Goal: Information Seeking & Learning: Learn about a topic

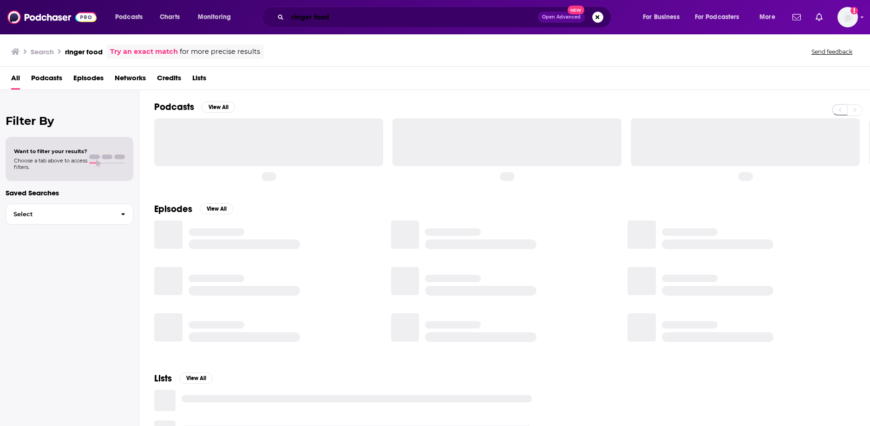
click at [327, 20] on input "ringer food" at bounding box center [412, 17] width 250 height 15
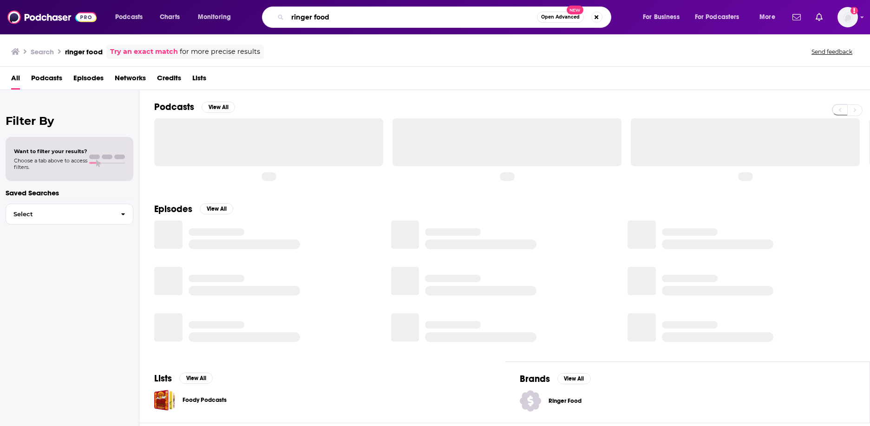
click at [327, 20] on input "ringer food" at bounding box center [411, 17] width 249 height 15
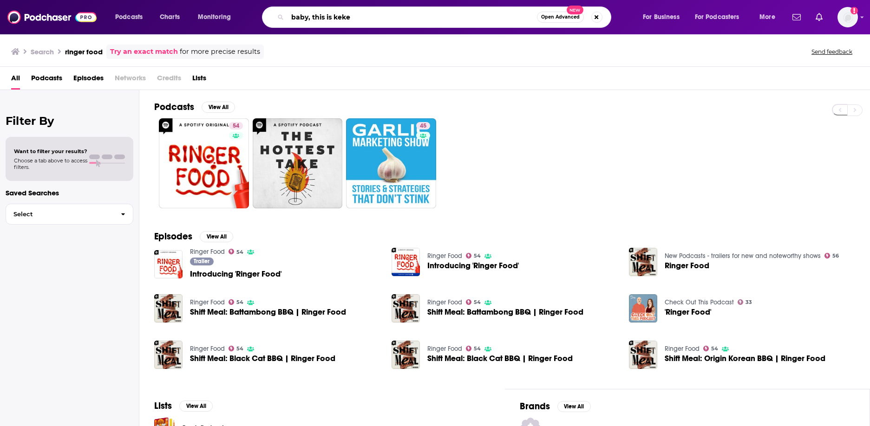
type input "baby, this is keke"
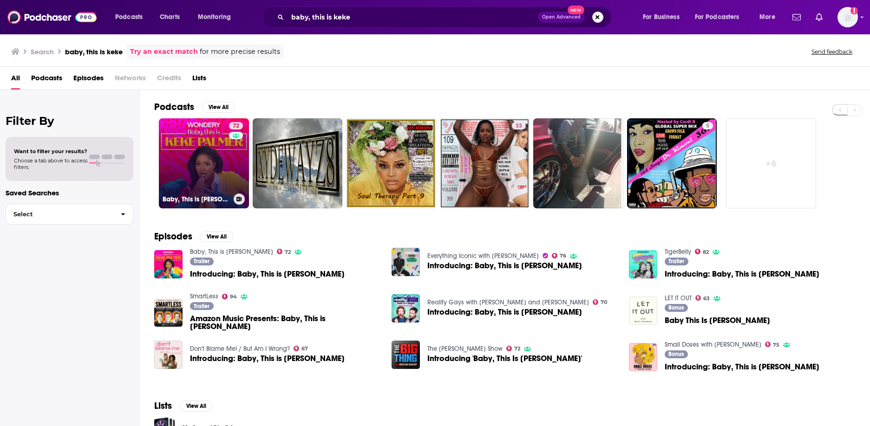
click at [170, 155] on link "72 Baby, This is [PERSON_NAME]" at bounding box center [204, 163] width 90 height 90
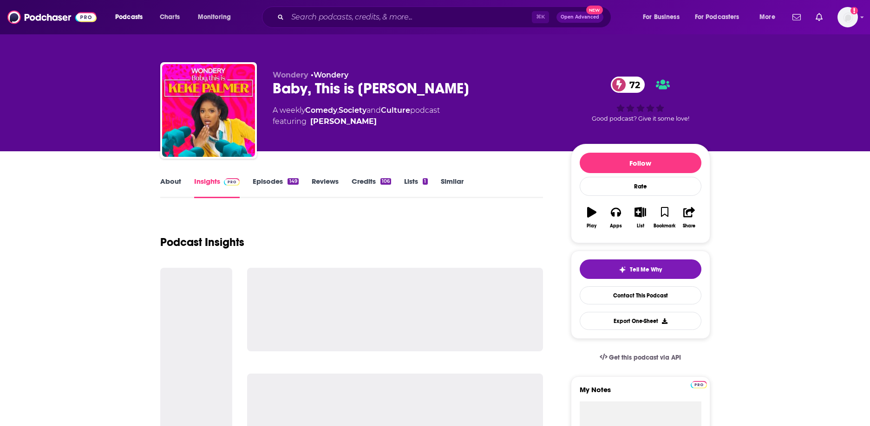
click at [262, 177] on link "Episodes 149" at bounding box center [275, 187] width 45 height 21
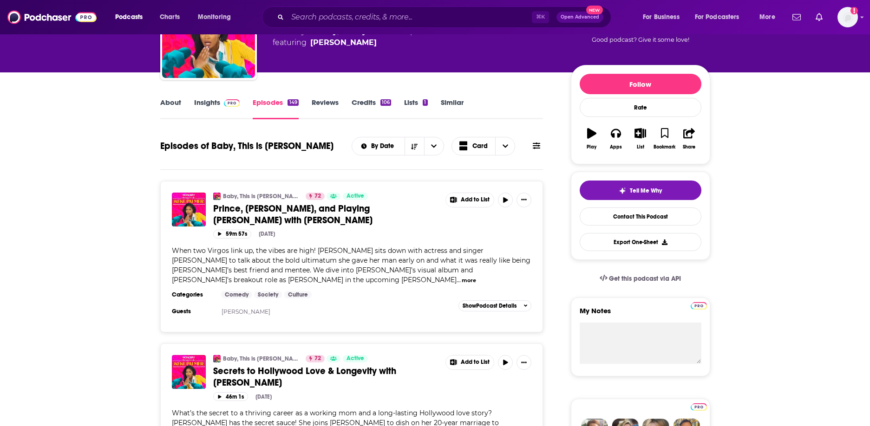
scroll to position [85, 0]
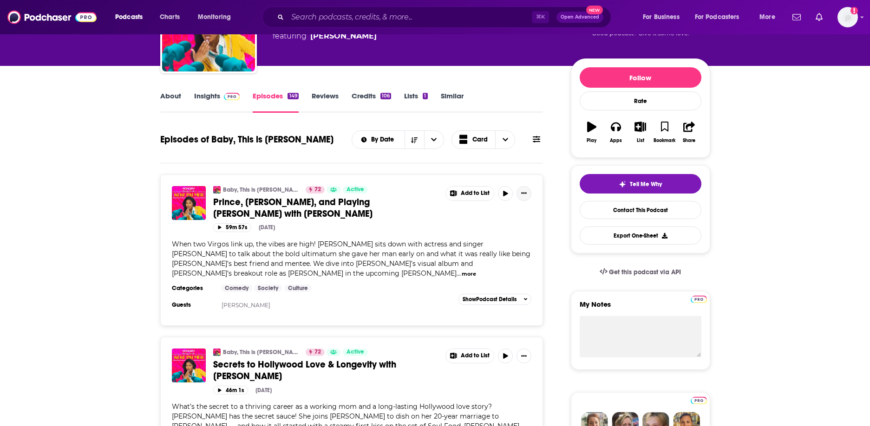
click at [522, 198] on button "Show More Button" at bounding box center [523, 193] width 15 height 15
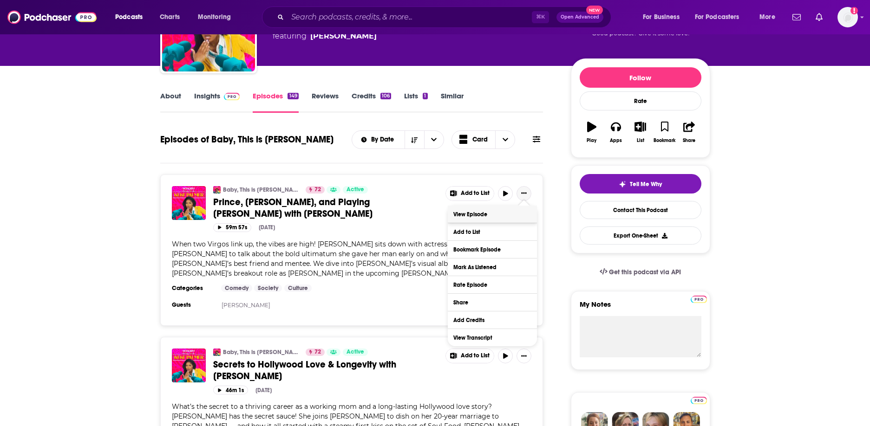
click at [500, 212] on link "View Episode" at bounding box center [492, 214] width 89 height 17
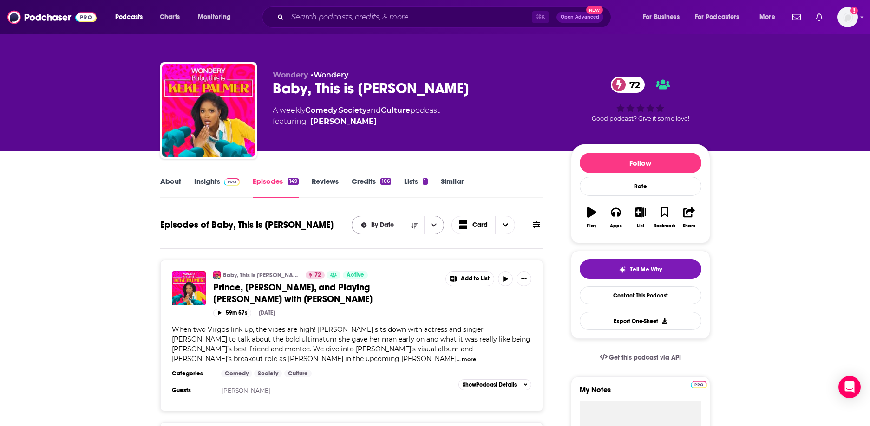
click at [431, 228] on icon "open menu" at bounding box center [434, 225] width 6 height 6
click at [506, 226] on icon "Choose View" at bounding box center [505, 225] width 6 height 6
click at [537, 227] on icon at bounding box center [536, 224] width 7 height 6
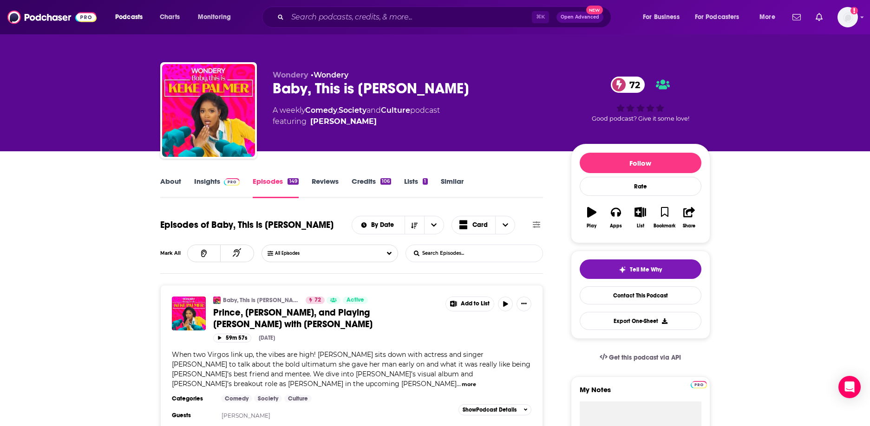
click at [206, 184] on link "Insights" at bounding box center [217, 187] width 46 height 21
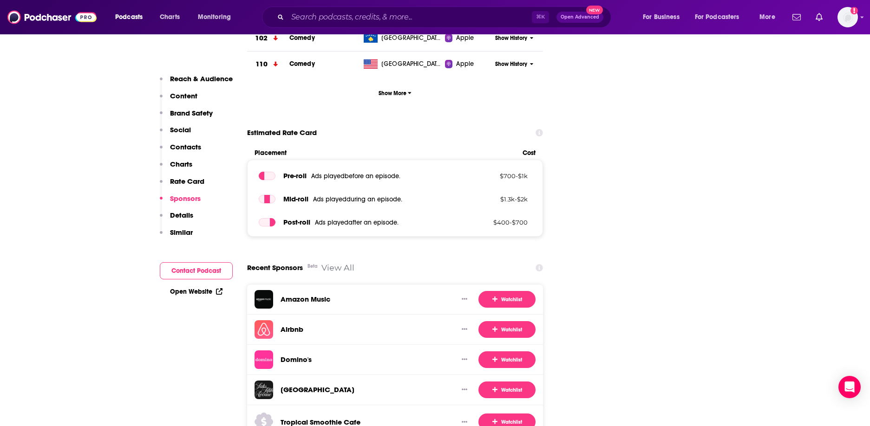
scroll to position [1642, 0]
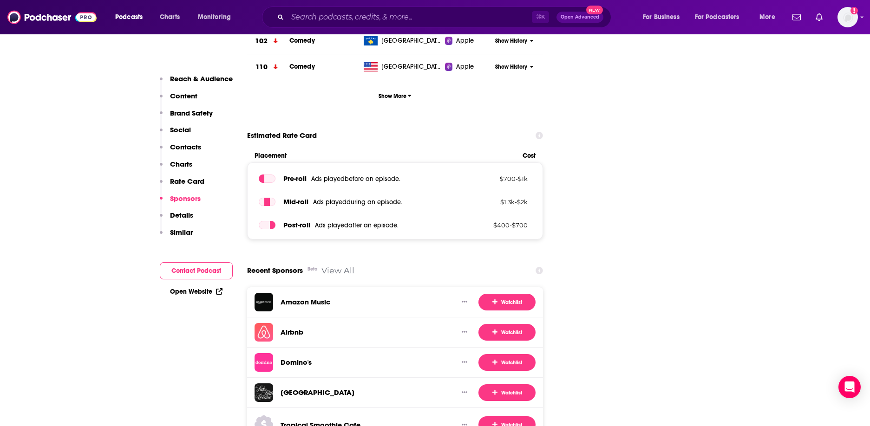
click at [201, 79] on p "Reach & Audience" at bounding box center [201, 78] width 63 height 9
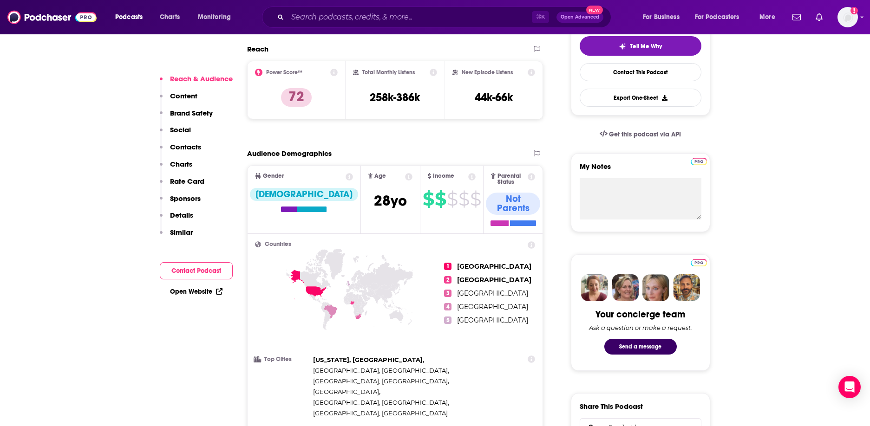
scroll to position [139, 0]
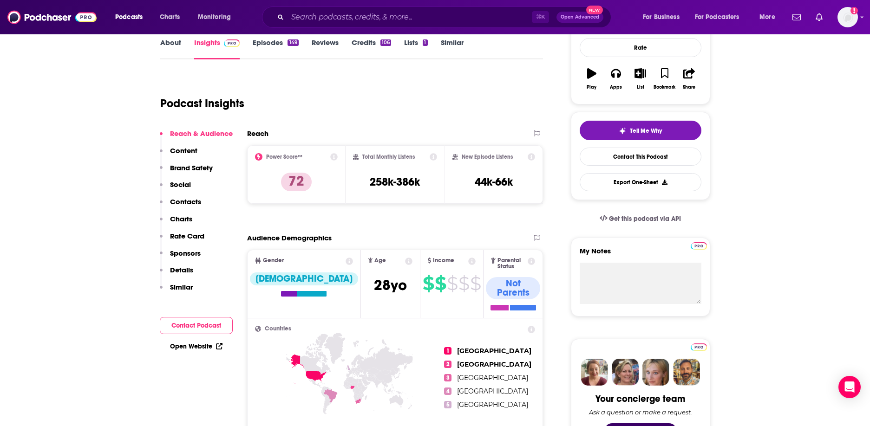
click at [499, 156] on h2 "New Episode Listens" at bounding box center [486, 157] width 51 height 6
click at [453, 156] on icon at bounding box center [455, 157] width 6 height 6
click at [533, 155] on icon at bounding box center [531, 156] width 7 height 7
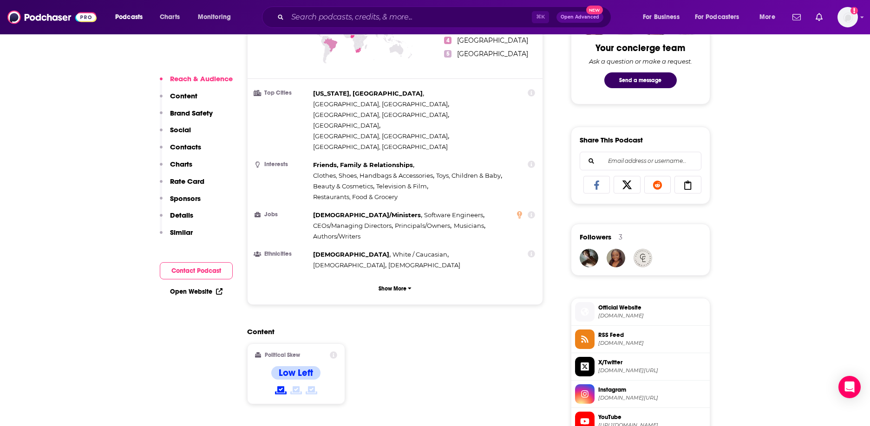
scroll to position [493, 0]
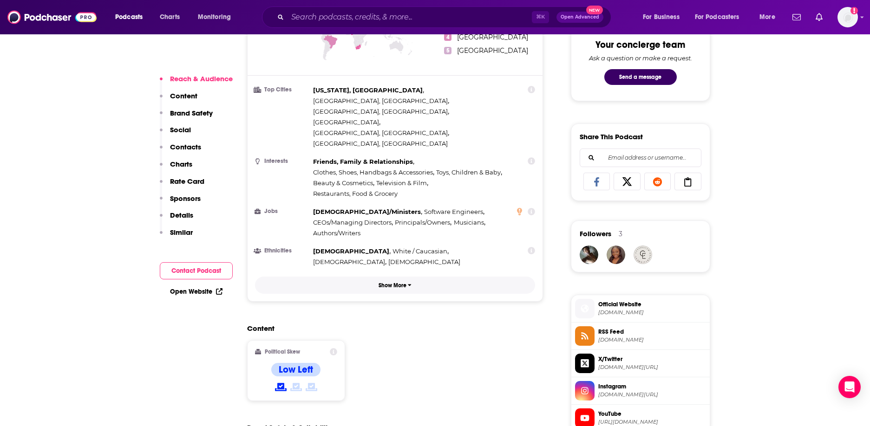
click at [391, 282] on p "Show More" at bounding box center [392, 285] width 28 height 6
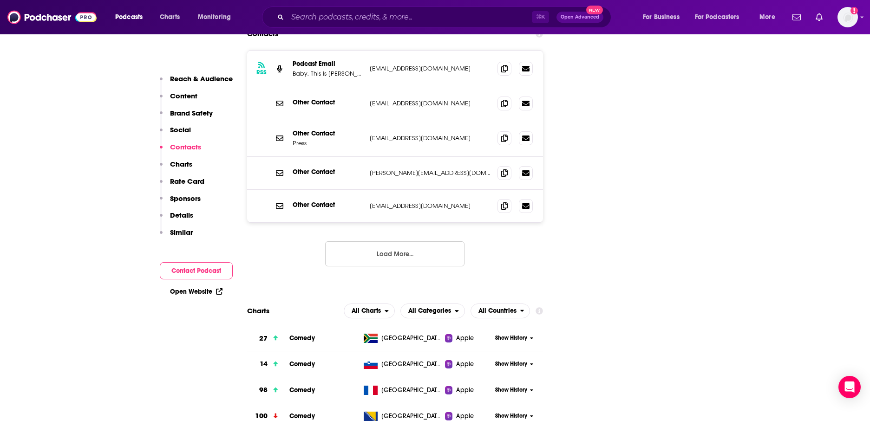
scroll to position [1417, 0]
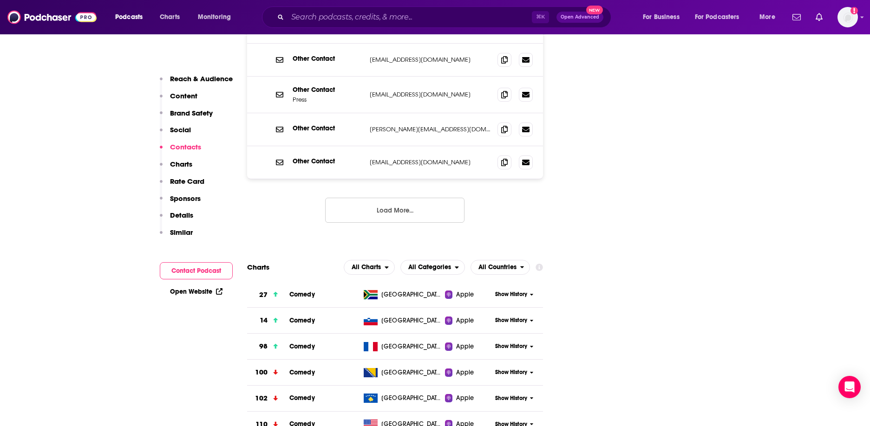
click at [400, 198] on button "Load More..." at bounding box center [394, 210] width 139 height 25
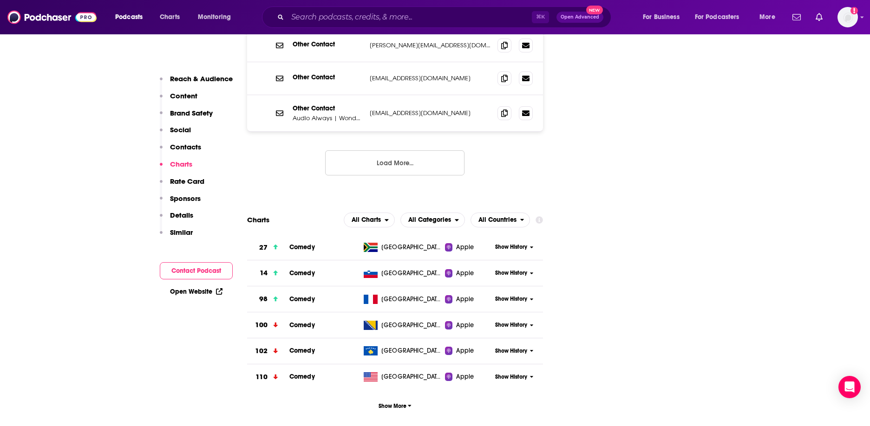
scroll to position [1558, 0]
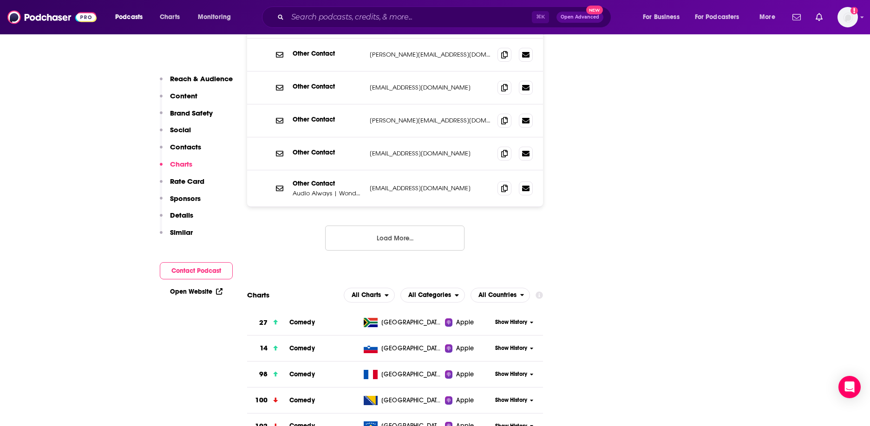
click at [516, 311] on div "Show History" at bounding box center [517, 322] width 51 height 23
click at [515, 318] on span "Show History" at bounding box center [511, 322] width 32 height 8
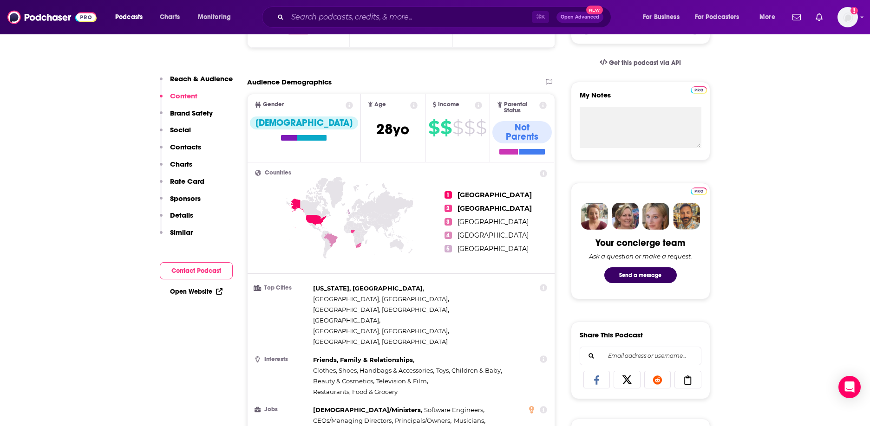
scroll to position [160, 0]
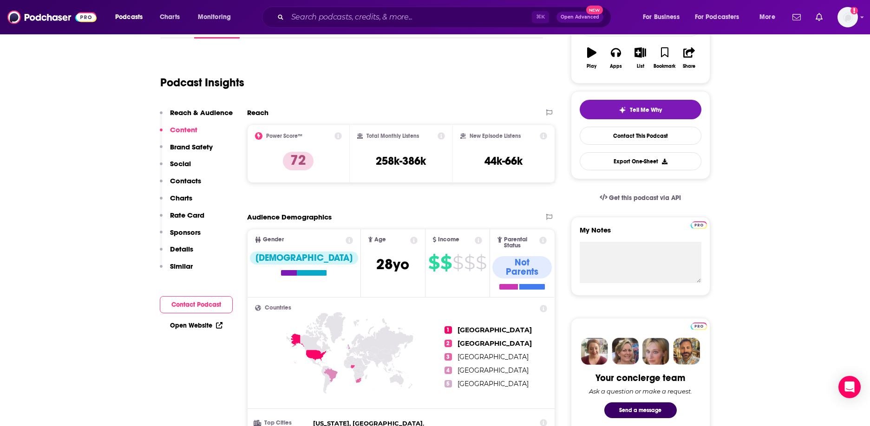
click at [420, 138] on div "Total Monthly Listens" at bounding box center [401, 135] width 88 height 7
click at [407, 161] on h3 "258k-386k" at bounding box center [401, 161] width 50 height 14
click at [259, 112] on h2 "Reach" at bounding box center [257, 112] width 21 height 9
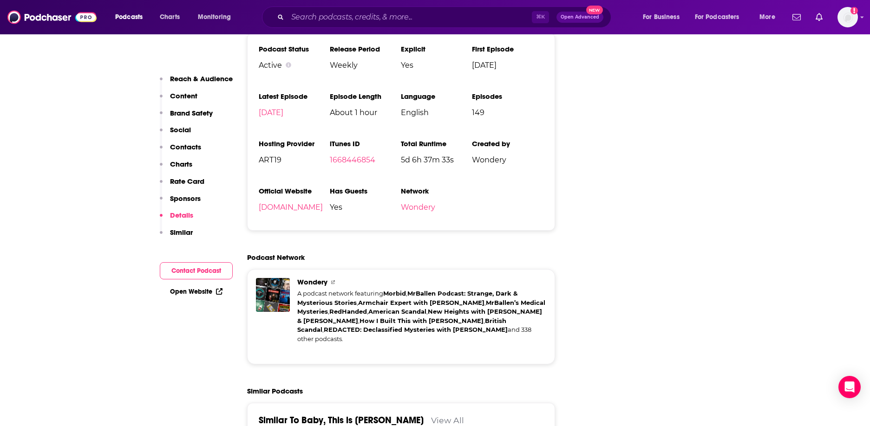
scroll to position [2558, 0]
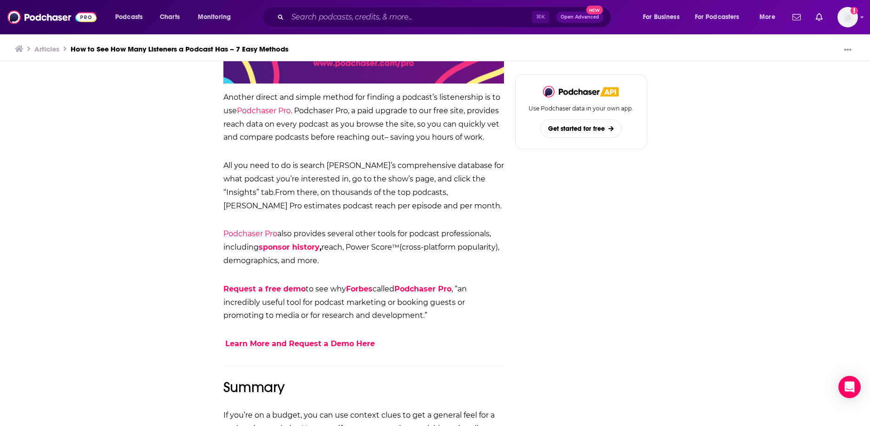
scroll to position [3334, 0]
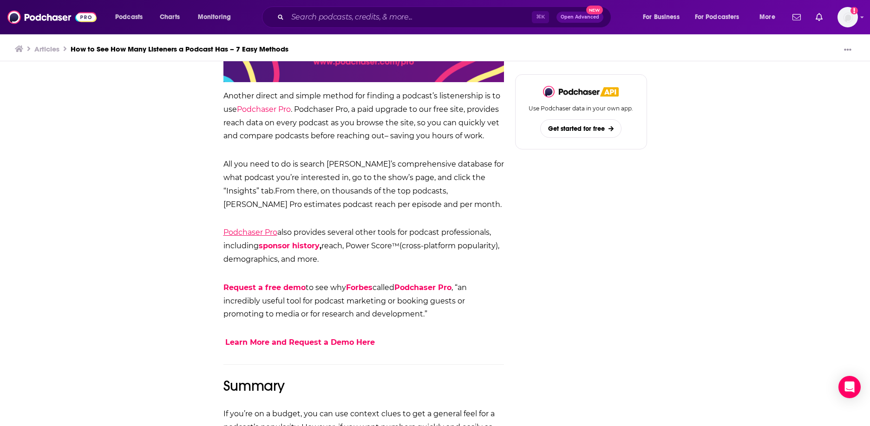
click at [258, 232] on span "Podchaser Pro" at bounding box center [250, 232] width 54 height 9
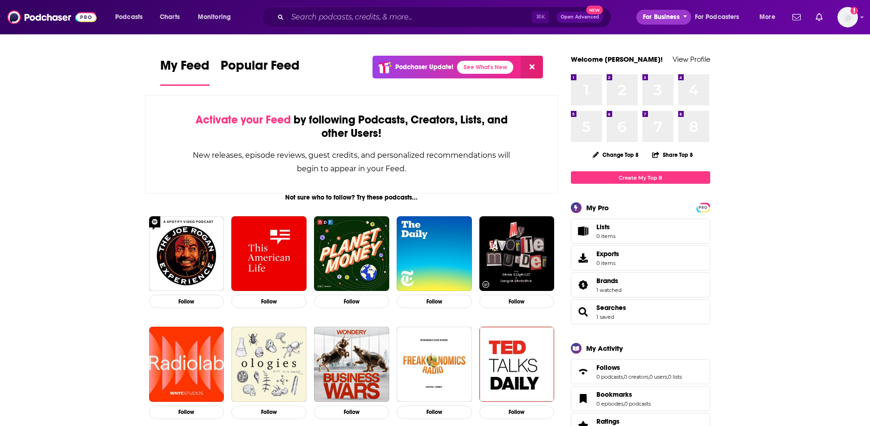
click at [649, 20] on span "For Business" at bounding box center [661, 17] width 37 height 13
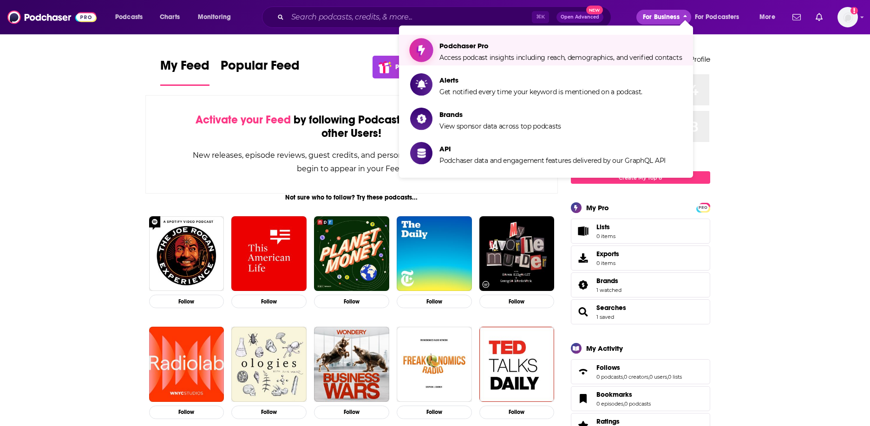
click at [505, 55] on span "Access podcast insights including reach, demographics, and verified contacts" at bounding box center [560, 57] width 242 height 8
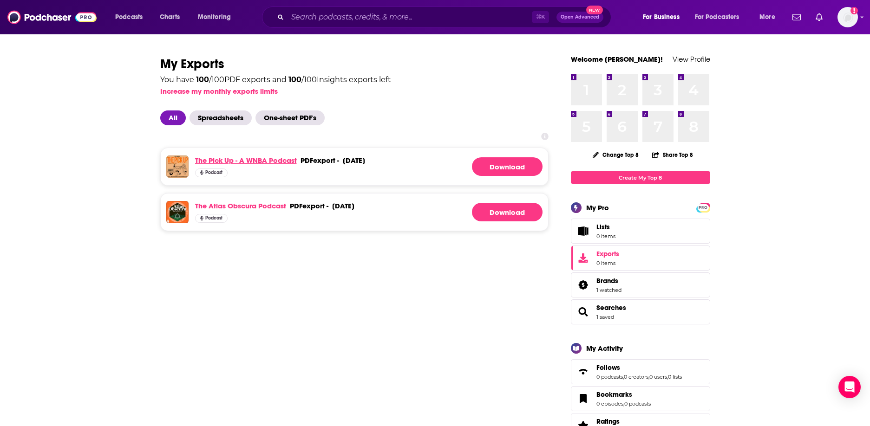
click at [252, 163] on link "The Pick Up - A WNBA Podcast" at bounding box center [246, 160] width 102 height 9
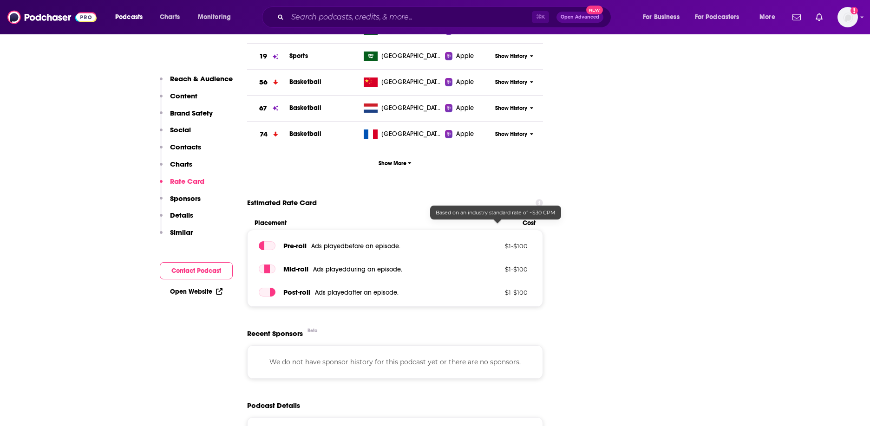
scroll to position [1218, 0]
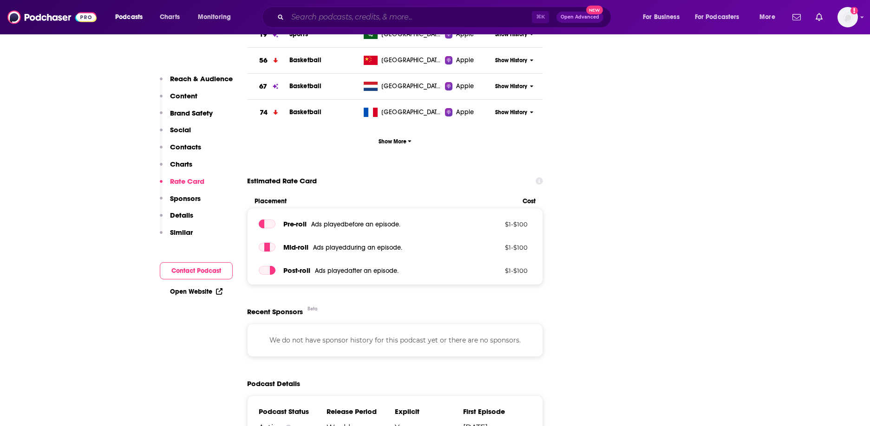
click at [403, 19] on input "Search podcasts, credits, & more..." at bounding box center [409, 17] width 244 height 15
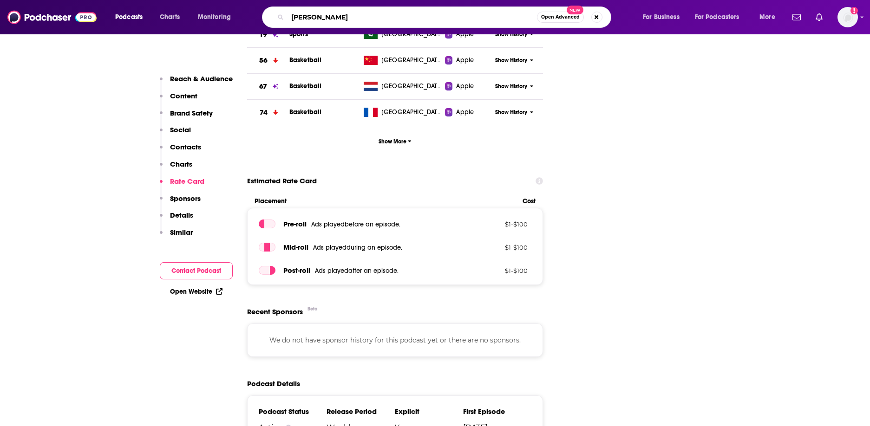
type input "[PERSON_NAME]"
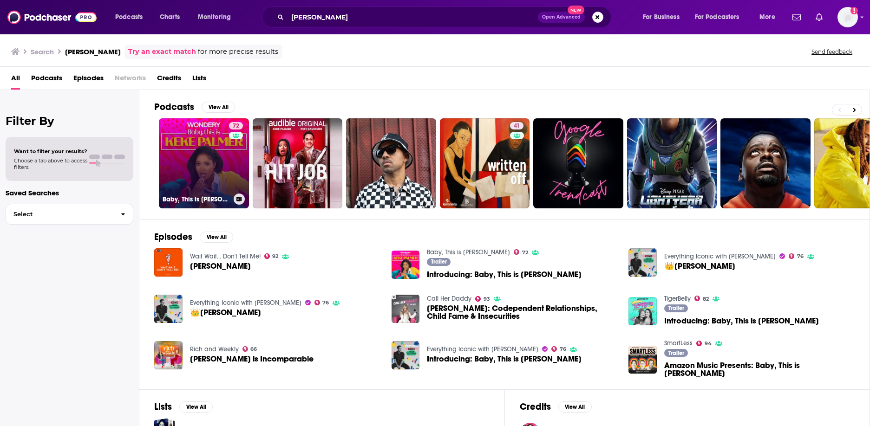
click at [208, 176] on link "72 Baby, This is [PERSON_NAME]" at bounding box center [204, 163] width 90 height 90
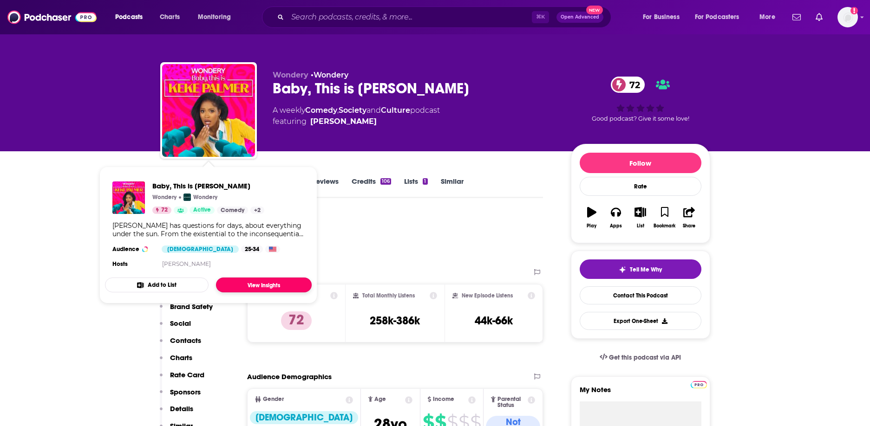
click at [254, 283] on link "View Insights" at bounding box center [264, 285] width 96 height 15
click at [276, 286] on link "View Insights" at bounding box center [264, 285] width 96 height 15
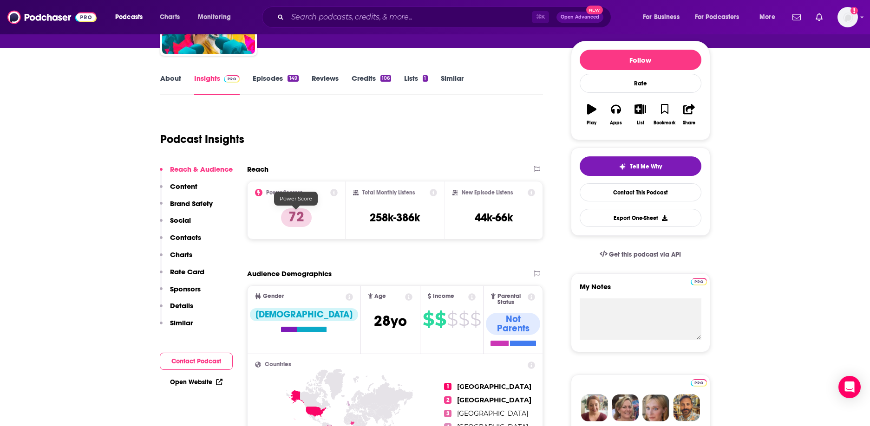
scroll to position [104, 0]
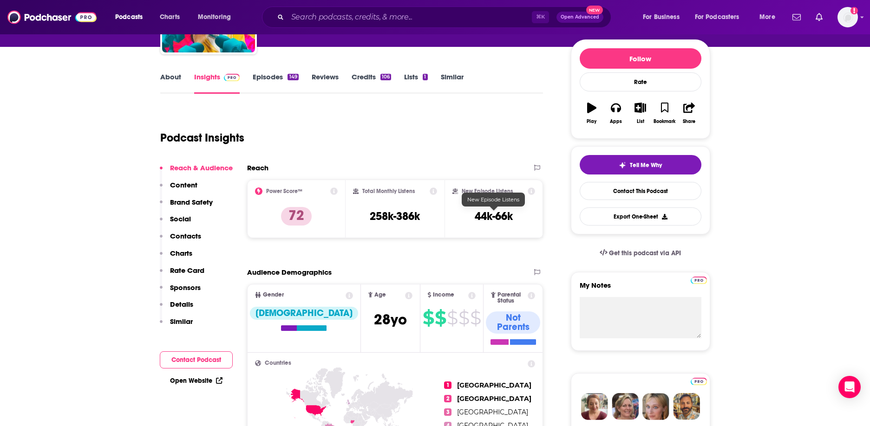
click at [481, 211] on h3 "44k-66k" at bounding box center [493, 216] width 38 height 14
click at [390, 214] on h3 "258k-386k" at bounding box center [395, 216] width 50 height 14
click at [773, 16] on span "More" at bounding box center [767, 17] width 16 height 13
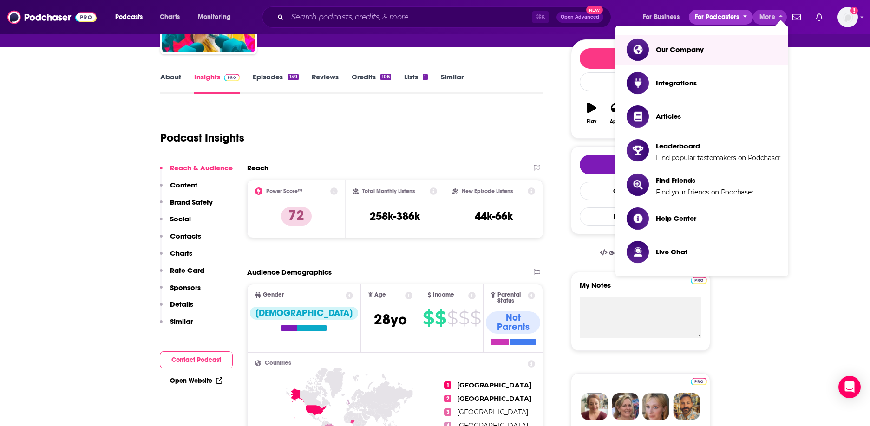
click at [723, 16] on span "For Podcasters" at bounding box center [717, 17] width 45 height 13
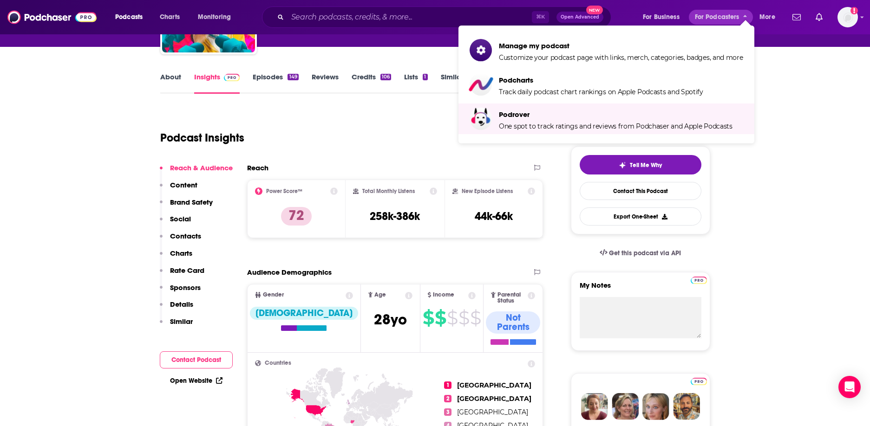
click at [411, 156] on div "Podcast Insights" at bounding box center [351, 136] width 383 height 55
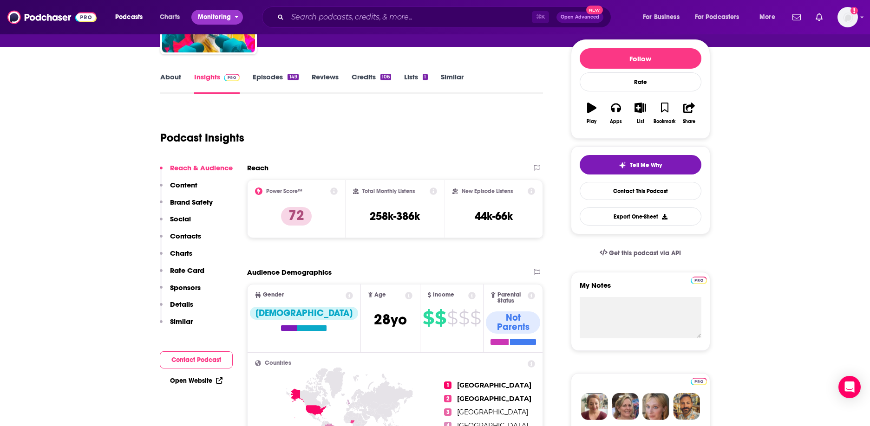
click at [211, 12] on span "Monitoring" at bounding box center [214, 17] width 33 height 13
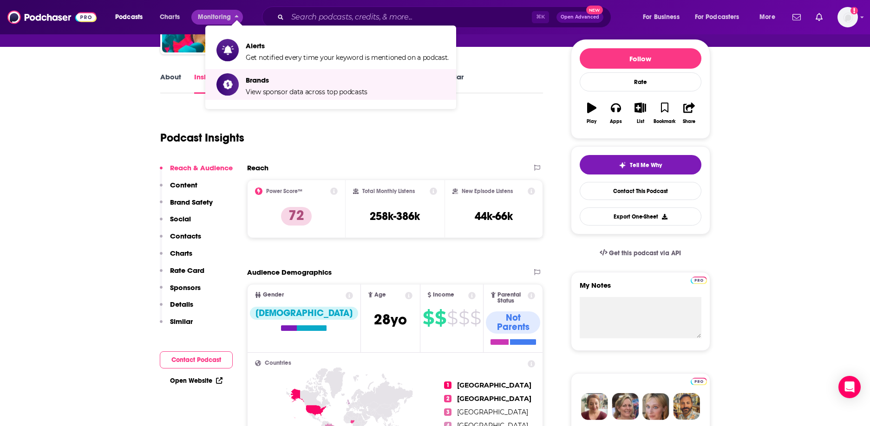
click at [318, 135] on div "Podcast Insights" at bounding box center [348, 132] width 376 height 47
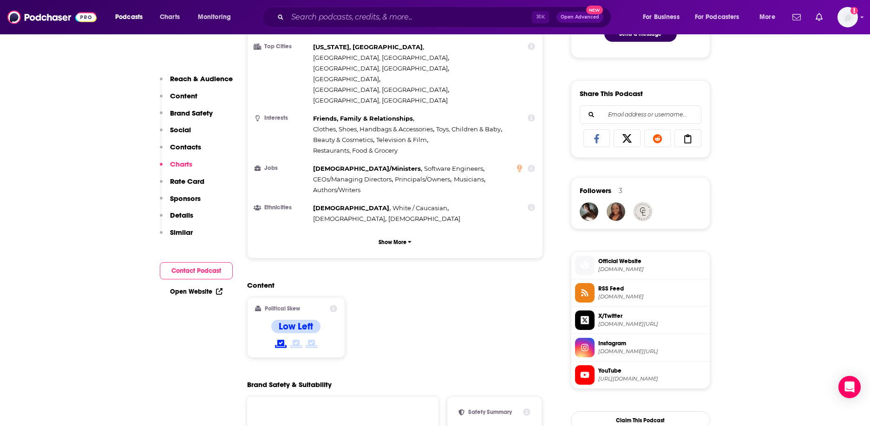
scroll to position [104, 0]
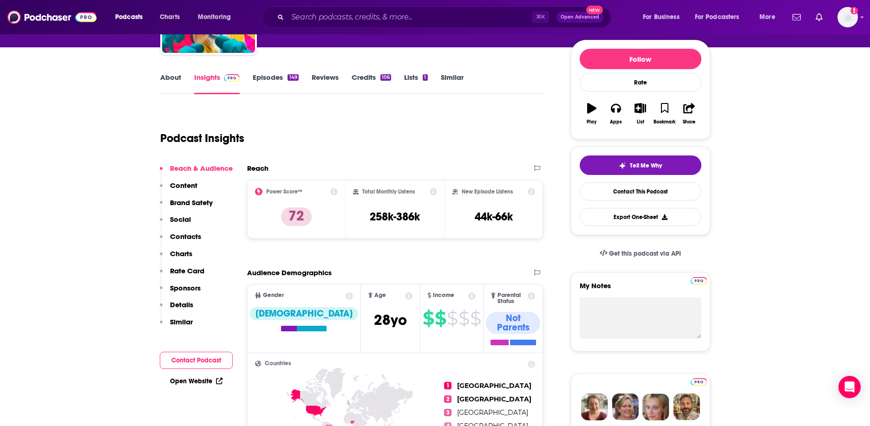
click at [271, 76] on link "Episodes 149" at bounding box center [275, 83] width 45 height 21
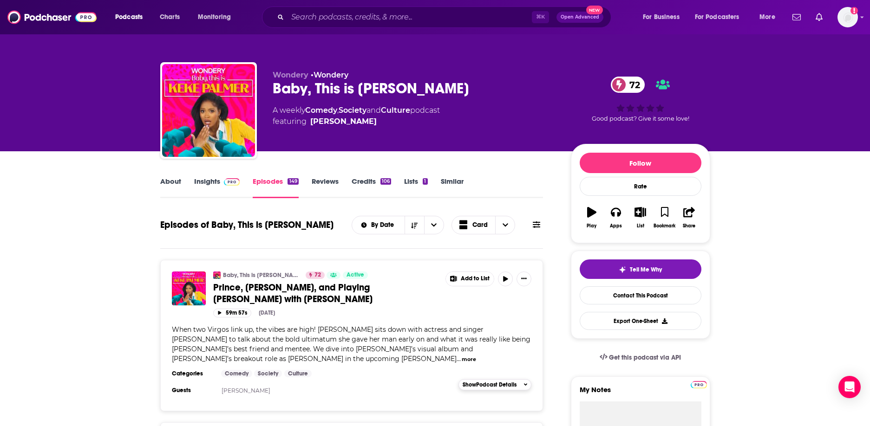
click at [490, 383] on span "Show Podcast Details" at bounding box center [489, 385] width 54 height 6
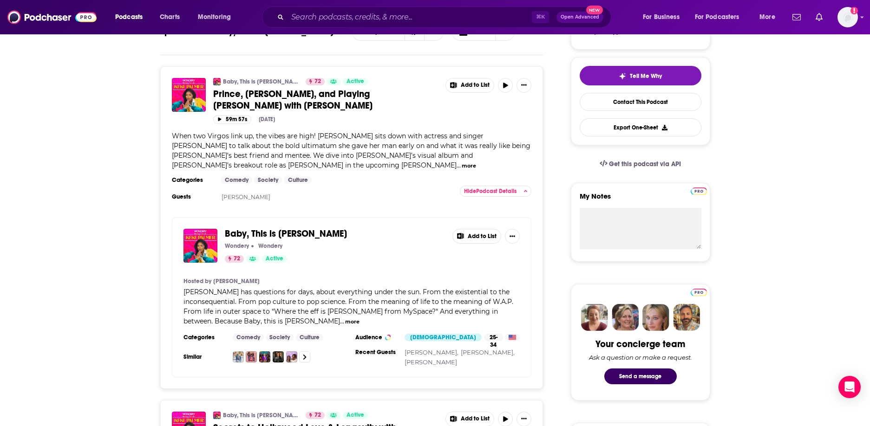
scroll to position [200, 0]
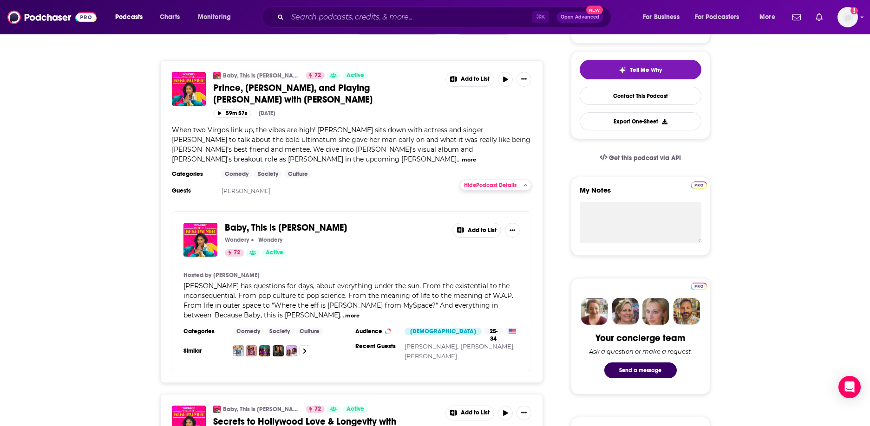
click at [502, 188] on span "Hide Podcast Details" at bounding box center [490, 185] width 52 height 6
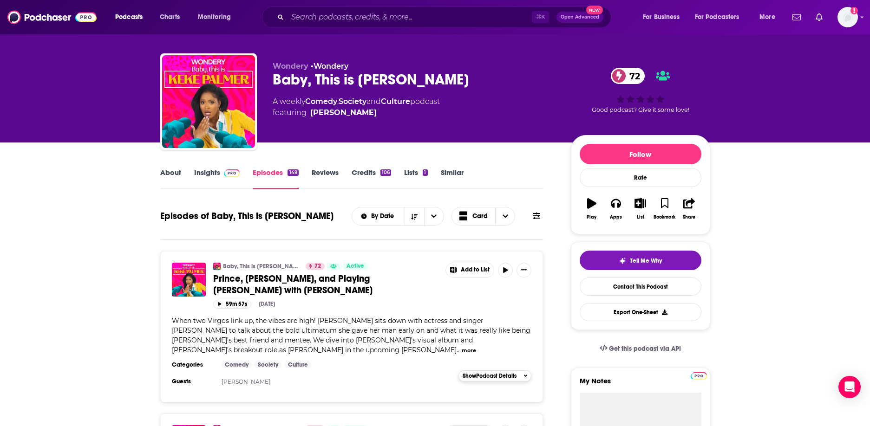
scroll to position [0, 0]
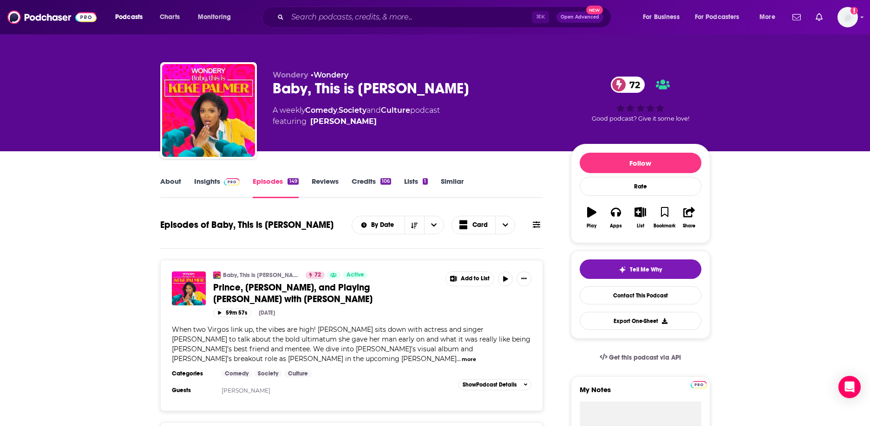
click at [211, 188] on link "Insights" at bounding box center [217, 187] width 46 height 21
